Goal: Browse casually

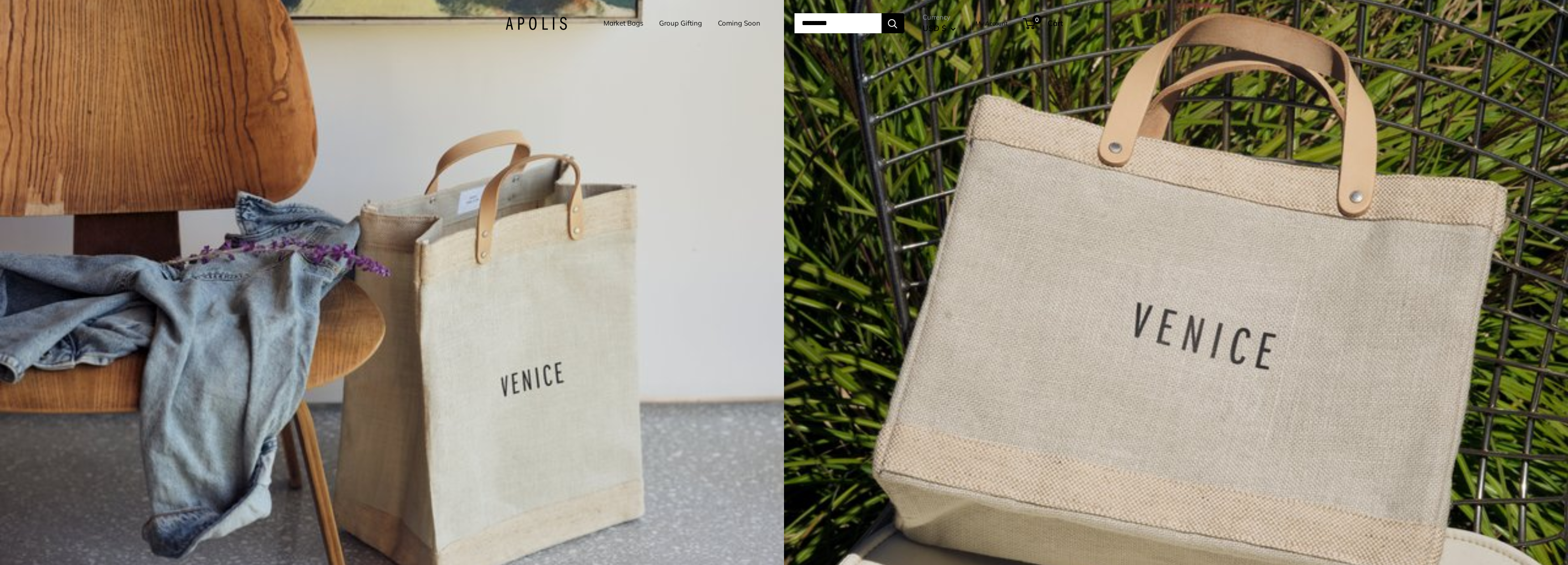
click at [826, 564] on div "4 / 7" at bounding box center [1176, 282] width 784 height 565
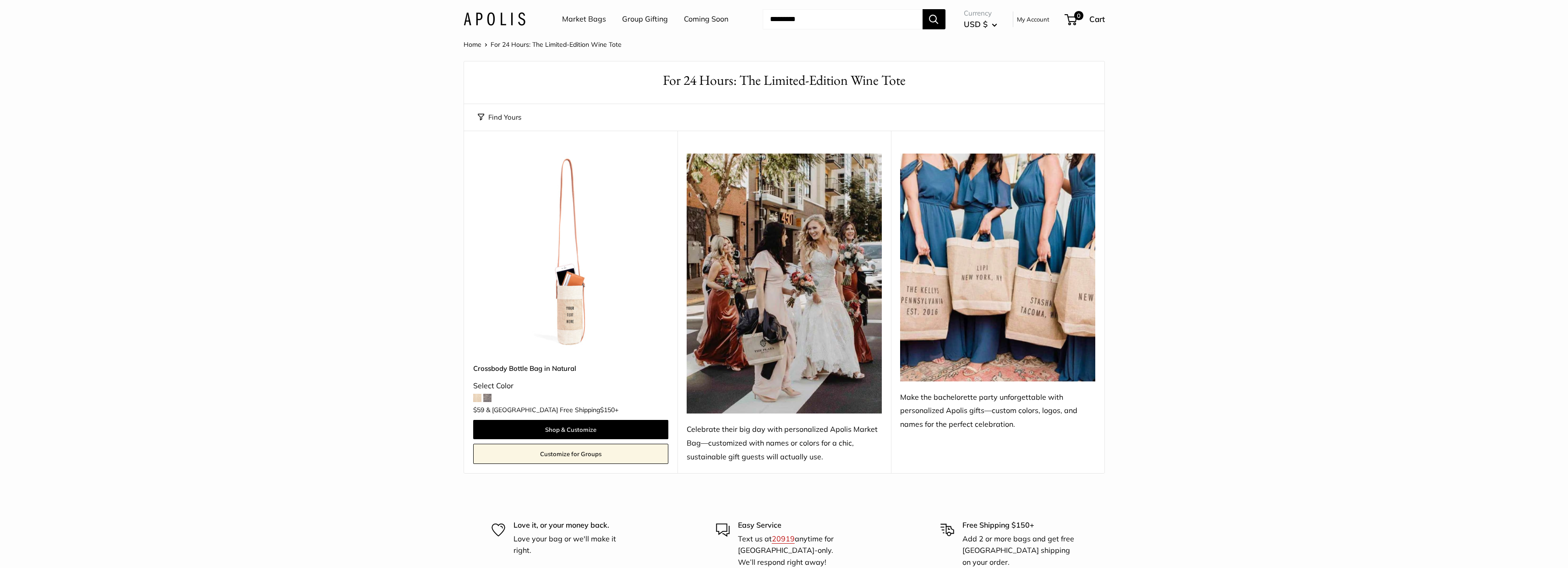
scroll to position [276, 0]
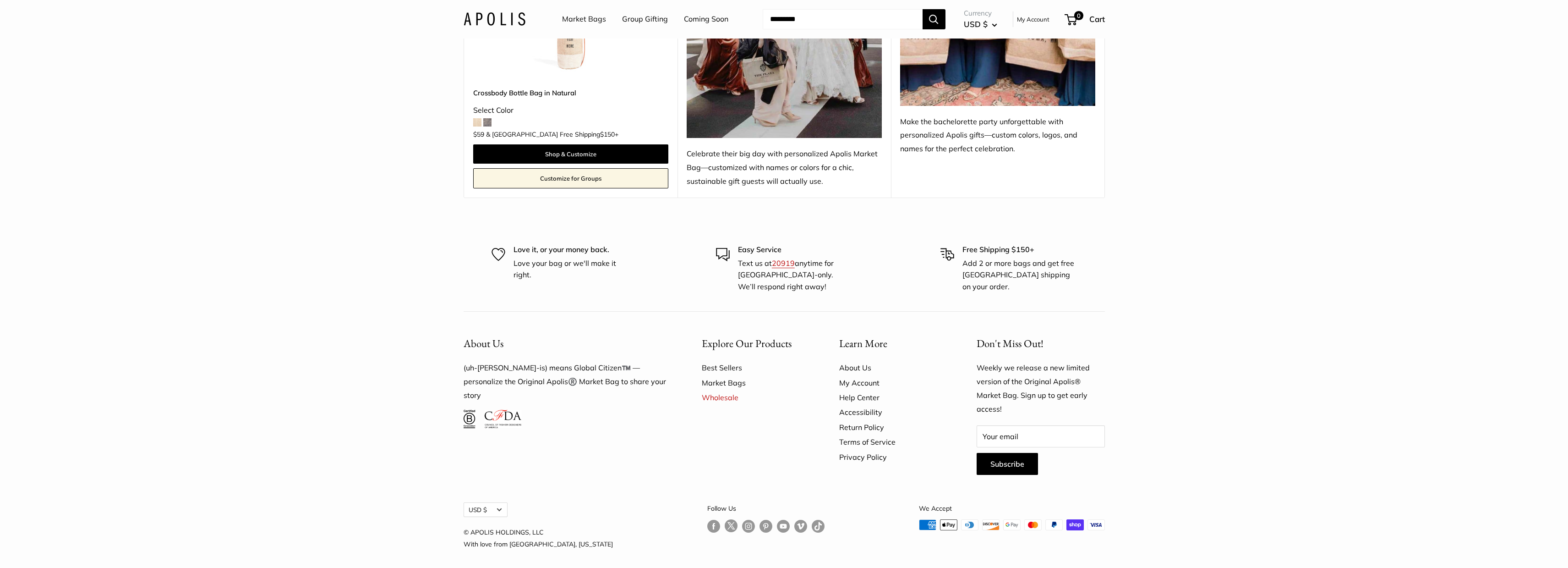
click at [524, 404] on link at bounding box center [507, 408] width 44 height 9
